Goal: Task Accomplishment & Management: Use online tool/utility

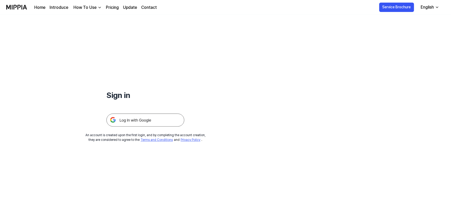
click at [95, 7] on div "How To Use" at bounding box center [84, 7] width 25 height 6
click at [148, 123] on img at bounding box center [145, 119] width 78 height 13
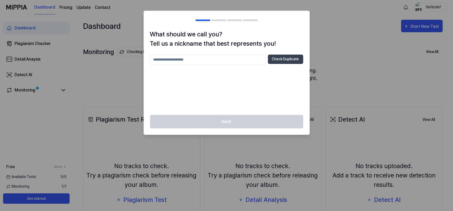
click at [338, 46] on div at bounding box center [226, 105] width 453 height 211
click at [186, 51] on div "What should we call you? Tell us a nickname that best represents you! Check Dup…" at bounding box center [227, 72] width 166 height 85
click at [193, 59] on input "text" at bounding box center [208, 60] width 116 height 10
type input "****"
click at [281, 61] on button "Check Duplicate" at bounding box center [285, 59] width 35 height 9
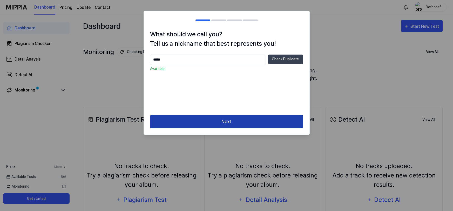
click at [234, 122] on button "Next" at bounding box center [226, 122] width 153 height 14
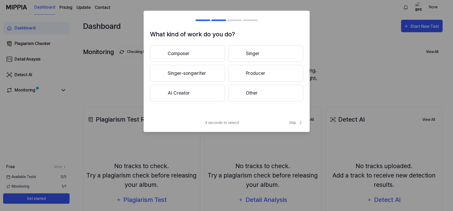
click at [183, 53] on button "Composer" at bounding box center [187, 53] width 75 height 17
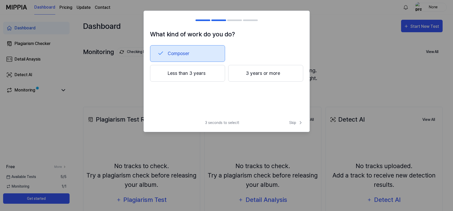
click at [214, 21] on h2 at bounding box center [227, 20] width 166 height 19
click at [210, 81] on button "Less than 3 years" at bounding box center [187, 73] width 75 height 17
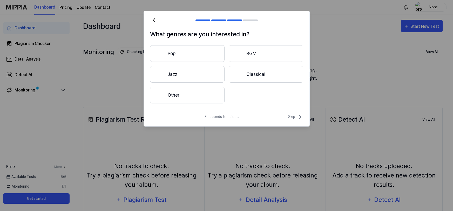
click at [154, 19] on icon at bounding box center [154, 20] width 8 height 8
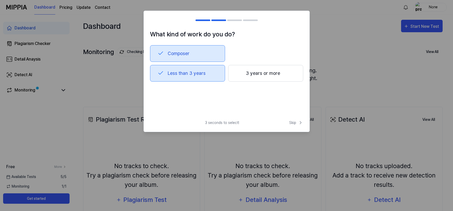
click at [174, 52] on button "Composer" at bounding box center [187, 53] width 75 height 17
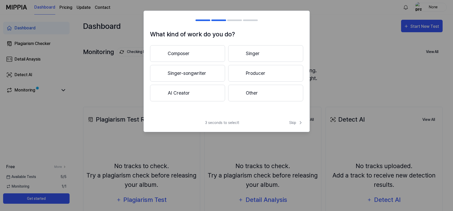
click at [182, 95] on button "AI Creator" at bounding box center [187, 93] width 75 height 17
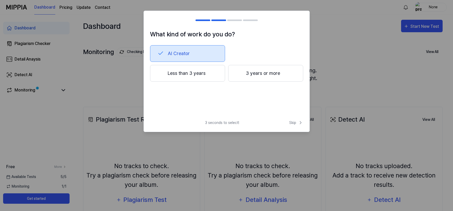
click at [203, 75] on button "Less than 3 years" at bounding box center [187, 73] width 75 height 17
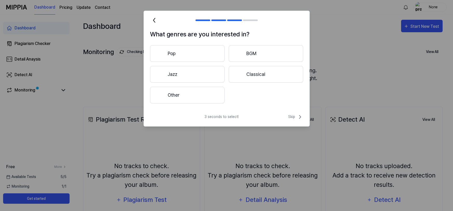
click at [207, 95] on button "Other" at bounding box center [187, 95] width 75 height 17
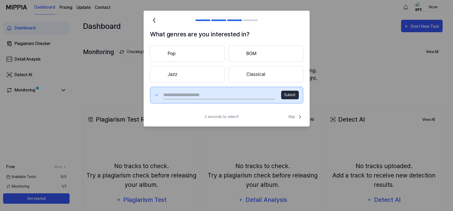
click at [270, 93] on input "text" at bounding box center [218, 95] width 111 height 8
type input "**********"
click at [292, 95] on button "Submit" at bounding box center [290, 95] width 18 height 9
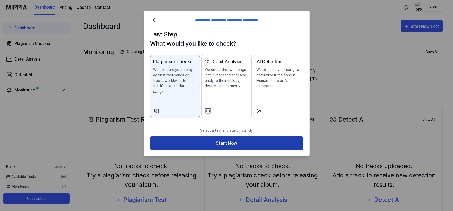
click at [228, 138] on button "Start Now" at bounding box center [226, 143] width 153 height 14
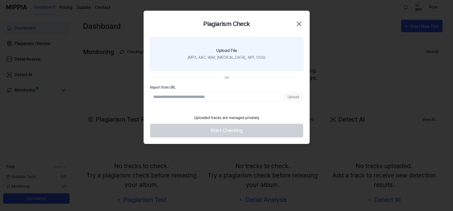
click at [226, 48] on div "Upload File" at bounding box center [226, 51] width 21 height 6
click at [0, 0] on input "Upload File (MP3, AAC, WAV, [MEDICAL_DATA], AIFF, OGG)" at bounding box center [0, 0] width 0 height 0
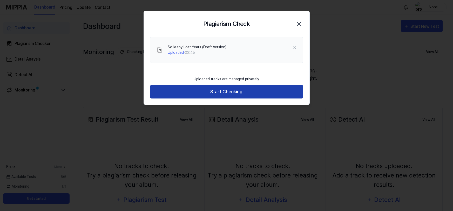
click at [220, 92] on button "Start Checking" at bounding box center [226, 92] width 153 height 14
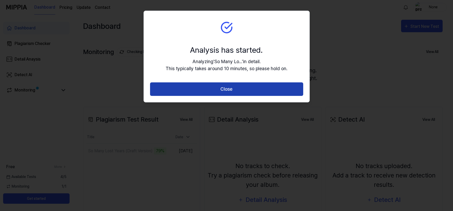
click at [226, 91] on button "Close" at bounding box center [226, 89] width 153 height 14
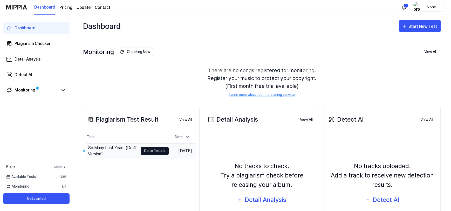
click at [145, 151] on button "Go to Results" at bounding box center [155, 151] width 28 height 8
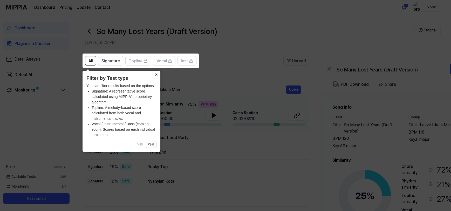
click at [156, 75] on button "×" at bounding box center [156, 74] width 8 height 7
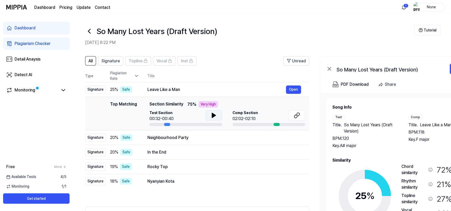
click at [211, 115] on icon at bounding box center [214, 115] width 6 height 6
click at [297, 89] on button "Open" at bounding box center [293, 89] width 15 height 8
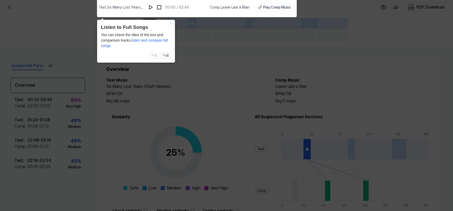
click at [244, 44] on icon at bounding box center [226, 103] width 453 height 213
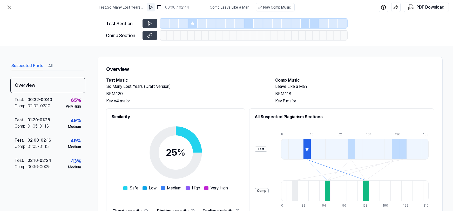
click at [153, 7] on img at bounding box center [150, 7] width 5 height 5
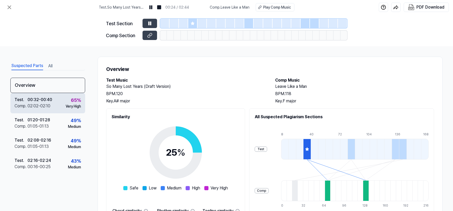
click at [74, 100] on div "65 %" at bounding box center [76, 100] width 10 height 7
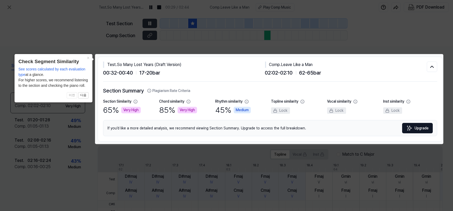
click at [287, 64] on div "Comp . Leave Like a Man" at bounding box center [346, 65] width 162 height 6
click at [103, 13] on icon at bounding box center [226, 105] width 453 height 211
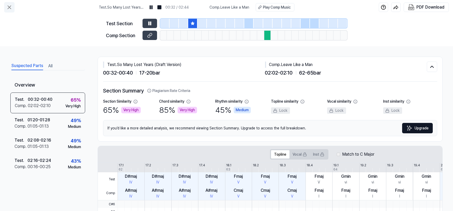
click at [9, 8] on icon at bounding box center [9, 7] width 6 height 6
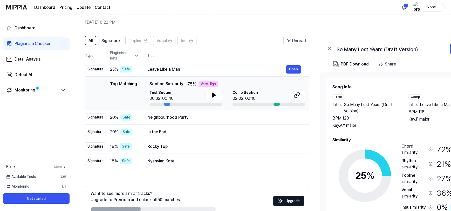
scroll to position [21, 0]
click at [299, 69] on button "Open" at bounding box center [293, 69] width 15 height 8
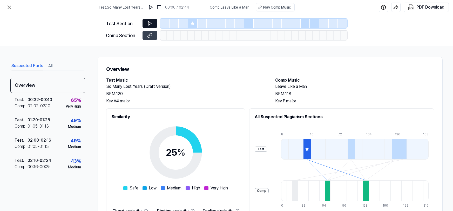
click at [151, 22] on icon at bounding box center [149, 23] width 5 height 5
click at [149, 22] on icon at bounding box center [149, 24] width 3 height 4
click at [152, 9] on img at bounding box center [150, 7] width 5 height 5
click at [150, 23] on icon at bounding box center [150, 23] width 1 height 3
click at [276, 5] on div "Play Comp Music" at bounding box center [277, 7] width 28 height 5
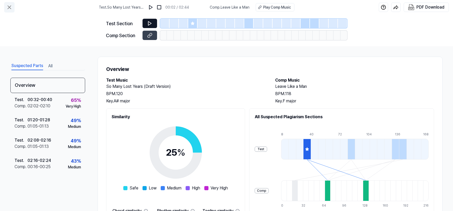
click at [10, 8] on icon at bounding box center [9, 7] width 6 height 6
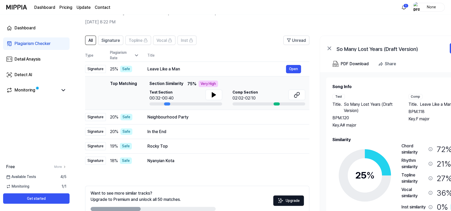
scroll to position [51, 0]
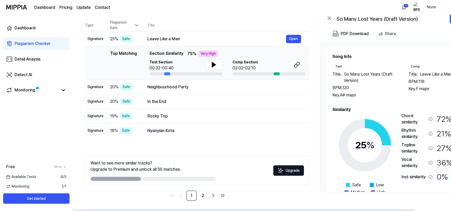
click at [422, 73] on span "Leave Like a Man" at bounding box center [436, 74] width 32 height 6
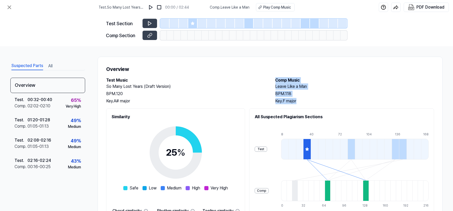
drag, startPoint x: 300, startPoint y: 101, endPoint x: 273, endPoint y: 79, distance: 35.2
click at [273, 79] on div "Test Music So Many Lost Years (Draft Version) BPM. 120 Key. A# major Comp Music…" at bounding box center [270, 90] width 328 height 27
copy div "Comp Music Leave Like a Man BPM. 118 Key. F major"
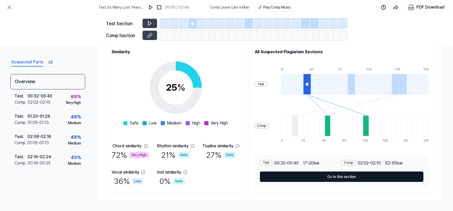
click at [335, 174] on button "Go to this section" at bounding box center [342, 176] width 164 height 10
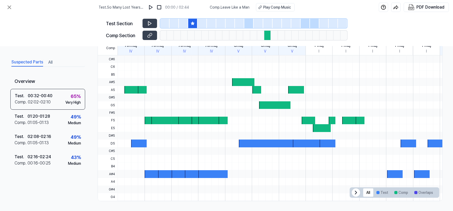
scroll to position [0, 0]
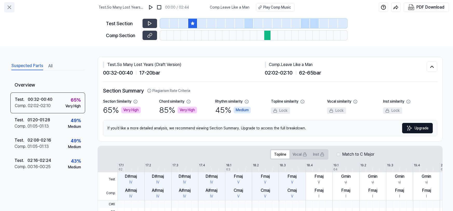
click at [6, 7] on icon at bounding box center [9, 7] width 6 height 6
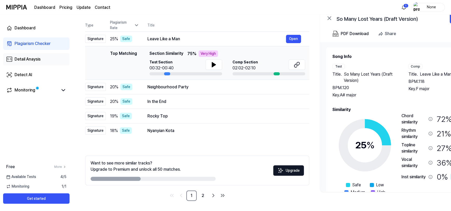
click at [37, 56] on div "Detail Anaysis" at bounding box center [28, 59] width 26 height 6
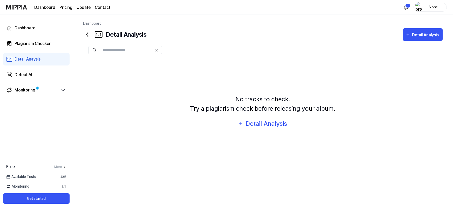
click at [269, 122] on div "Detail Analysis" at bounding box center [266, 124] width 42 height 10
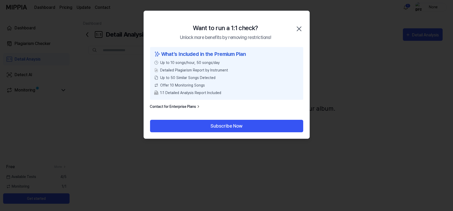
click at [300, 28] on icon "button" at bounding box center [299, 29] width 8 height 8
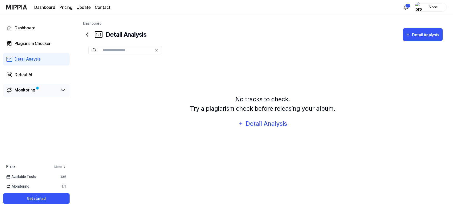
click at [23, 92] on div "Monitoring" at bounding box center [25, 90] width 21 height 6
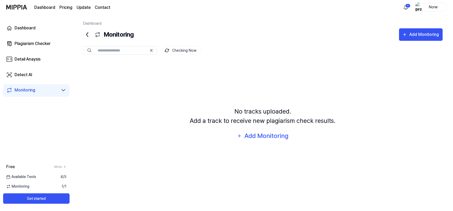
click at [64, 93] on icon at bounding box center [63, 90] width 6 height 6
click at [30, 24] on link "Dashboard" at bounding box center [36, 28] width 66 height 12
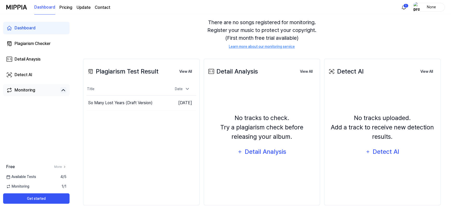
scroll to position [52, 0]
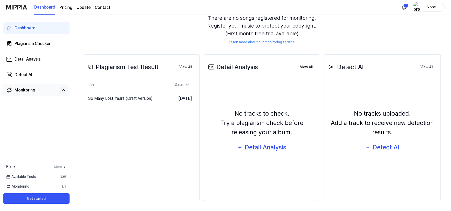
click at [434, 5] on div "None" at bounding box center [431, 7] width 20 height 6
click at [390, 37] on link "Account" at bounding box center [412, 38] width 60 height 5
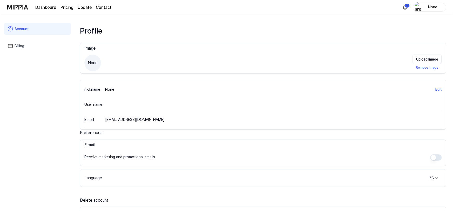
scroll to position [74, 0]
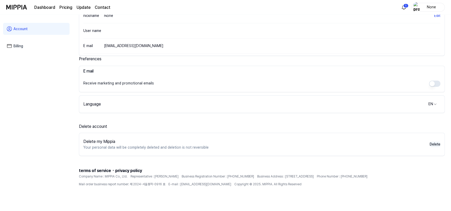
click at [436, 142] on button "Delete" at bounding box center [435, 144] width 11 height 5
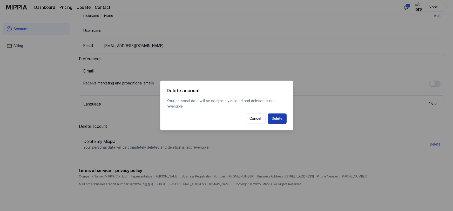
click at [274, 119] on button "Delete" at bounding box center [277, 118] width 19 height 10
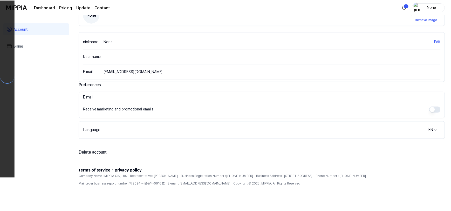
scroll to position [48, 0]
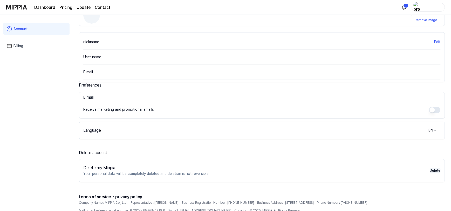
click at [435, 169] on button "Delete" at bounding box center [435, 170] width 11 height 5
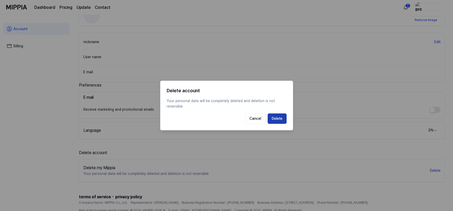
click at [278, 119] on button "Delete" at bounding box center [277, 118] width 19 height 10
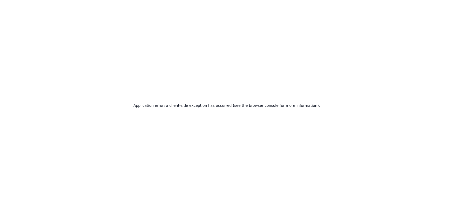
scroll to position [0, 0]
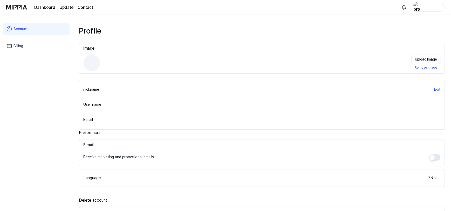
click at [42, 5] on link "Dashboard" at bounding box center [44, 7] width 21 height 6
